Goal: Go to known website: Access a specific website the user already knows

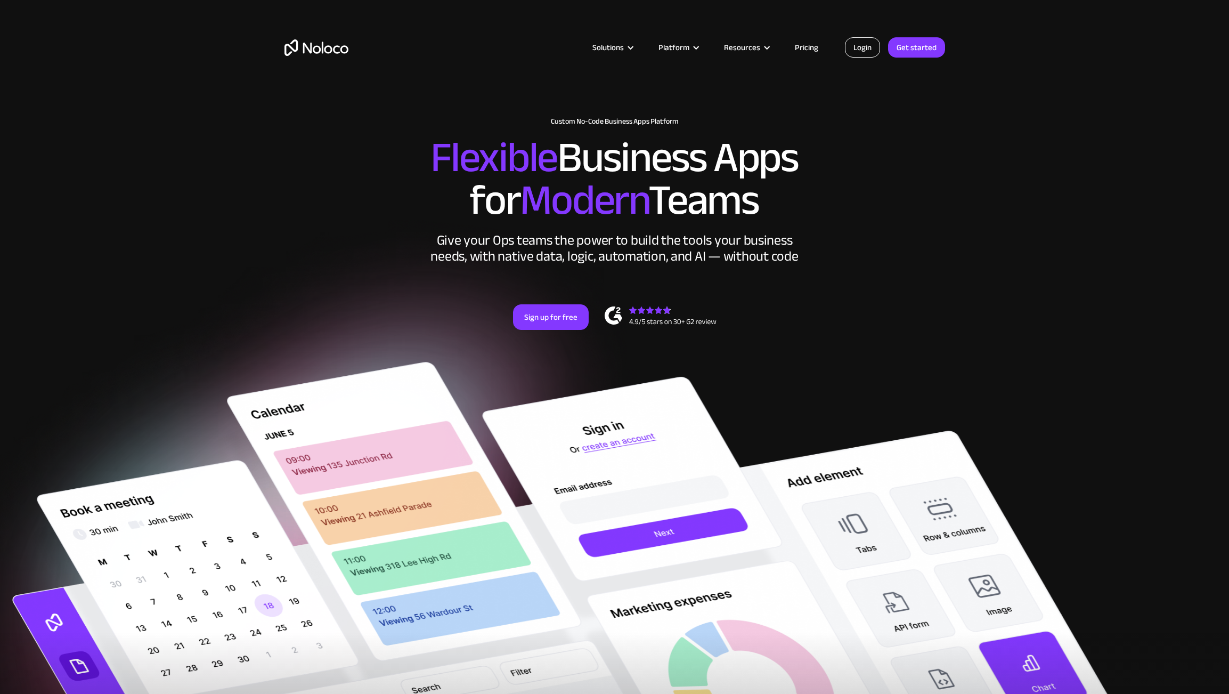
click at [867, 53] on link "Login" at bounding box center [862, 47] width 35 height 20
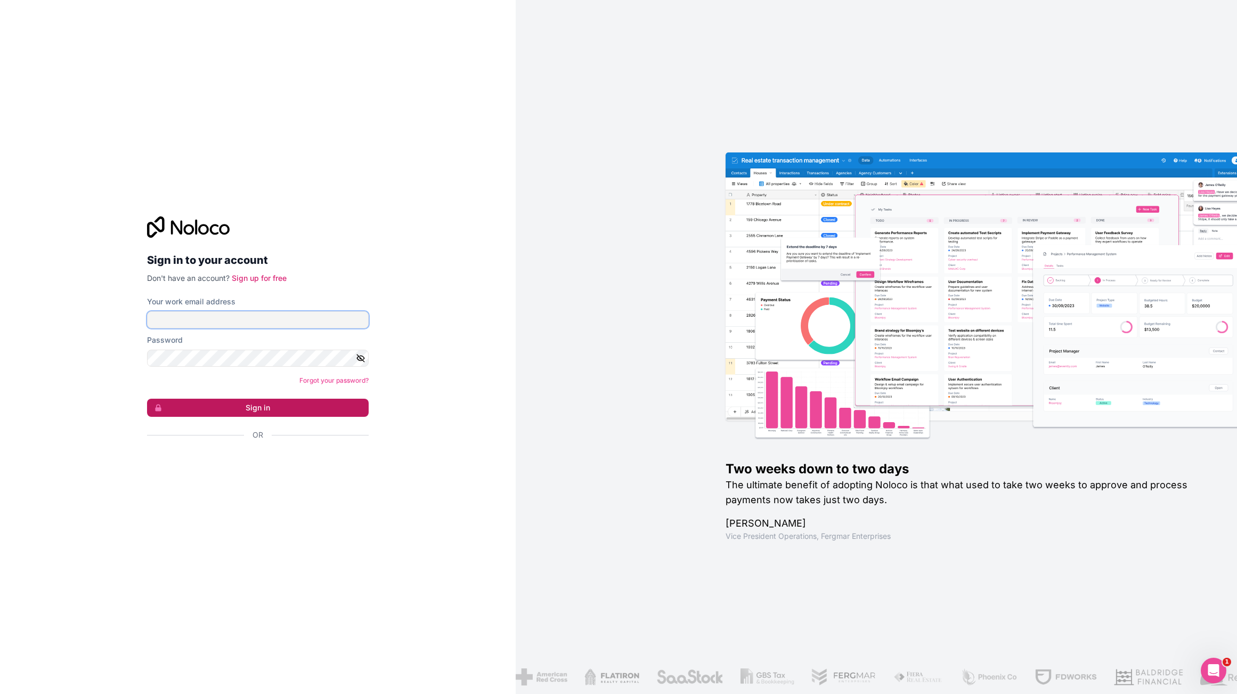
type input "[EMAIL_ADDRESS][DOMAIN_NAME]"
click at [263, 410] on button "Sign in" at bounding box center [258, 408] width 222 height 18
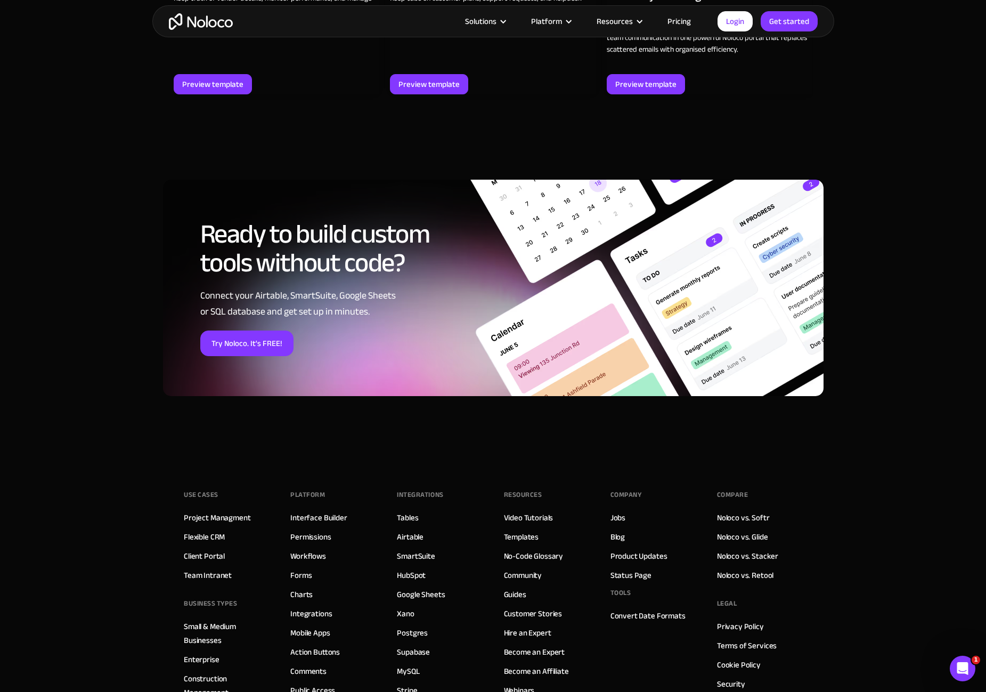
scroll to position [1651, 0]
